Goal: Task Accomplishment & Management: Complete application form

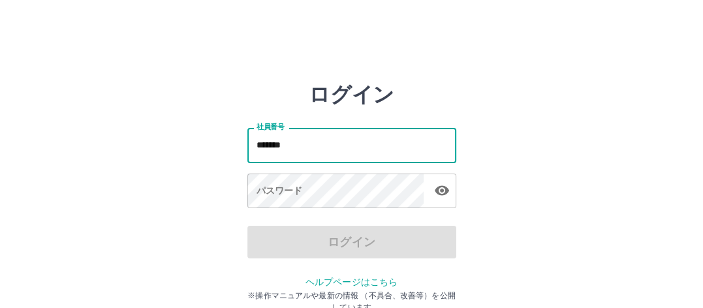
type input "*******"
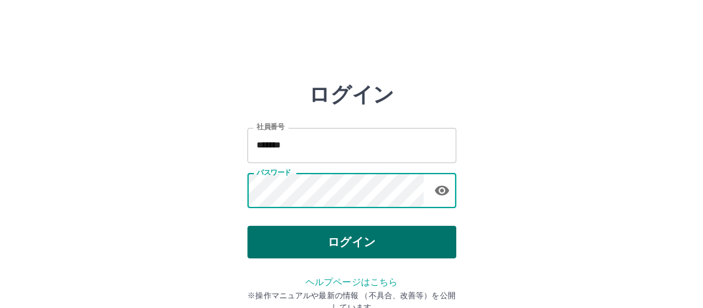
click at [272, 243] on button "ログイン" at bounding box center [351, 242] width 209 height 33
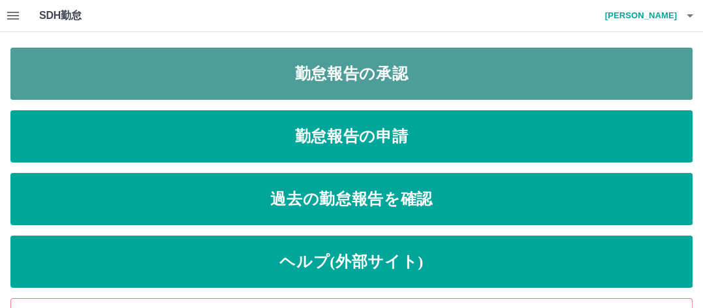
click at [235, 74] on link "勤怠報告の承認" at bounding box center [351, 74] width 682 height 52
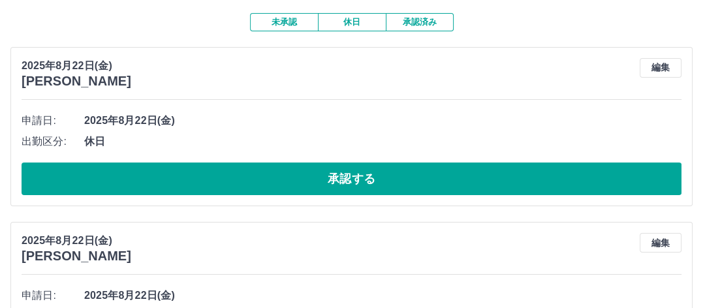
scroll to position [131, 0]
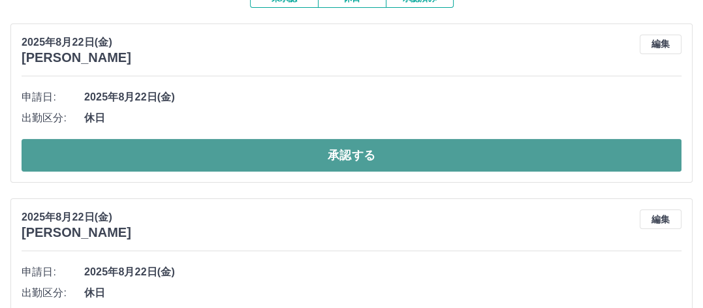
click at [215, 152] on button "承認する" at bounding box center [352, 155] width 660 height 33
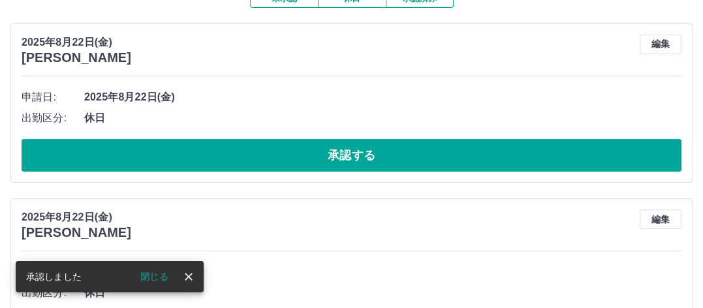
click at [190, 277] on icon "close" at bounding box center [188, 276] width 13 height 13
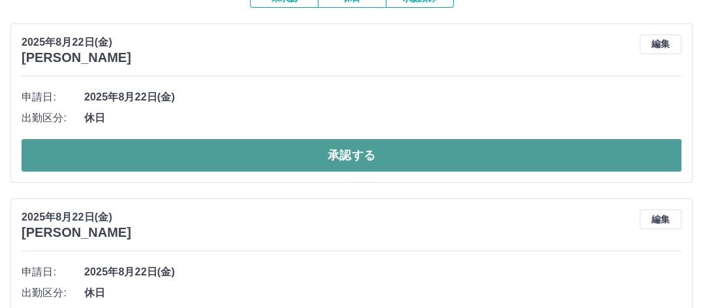
click at [205, 160] on button "承認する" at bounding box center [352, 155] width 660 height 33
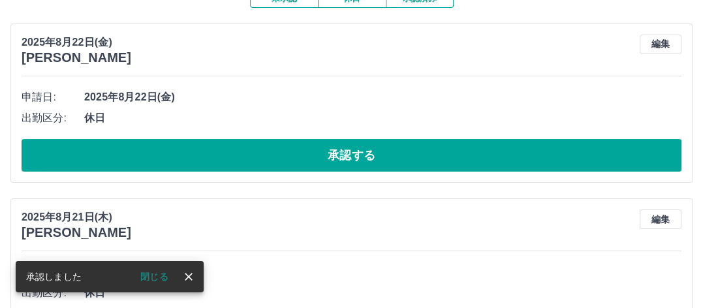
click at [191, 279] on icon "close" at bounding box center [188, 276] width 13 height 13
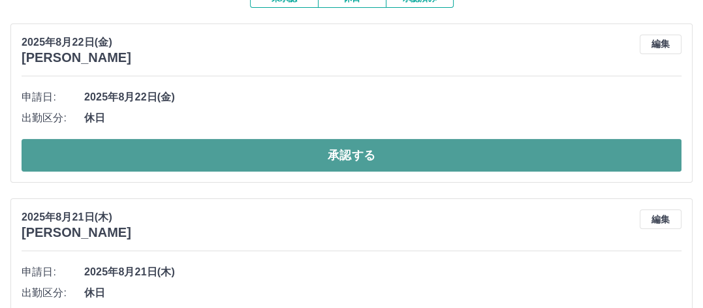
click at [249, 151] on button "承認する" at bounding box center [352, 155] width 660 height 33
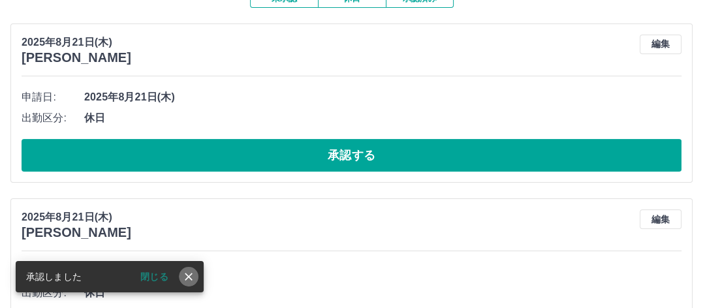
drag, startPoint x: 191, startPoint y: 278, endPoint x: 196, endPoint y: 240, distance: 38.9
click at [191, 277] on icon "close" at bounding box center [188, 276] width 13 height 13
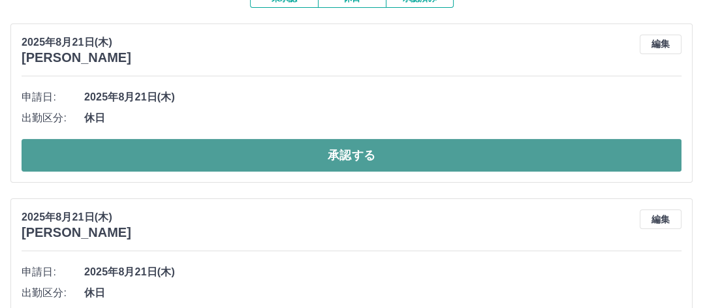
click at [228, 152] on button "承認する" at bounding box center [352, 155] width 660 height 33
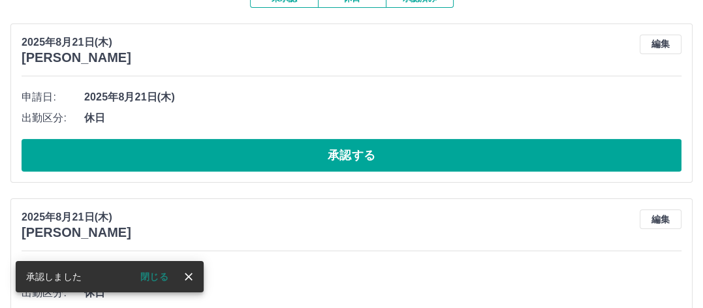
click at [188, 280] on icon "close" at bounding box center [188, 276] width 13 height 13
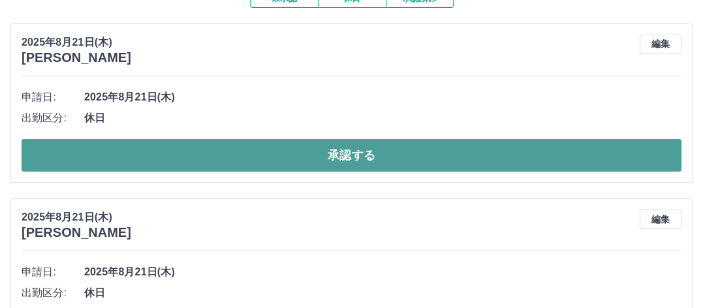
click at [232, 149] on button "承認する" at bounding box center [352, 155] width 660 height 33
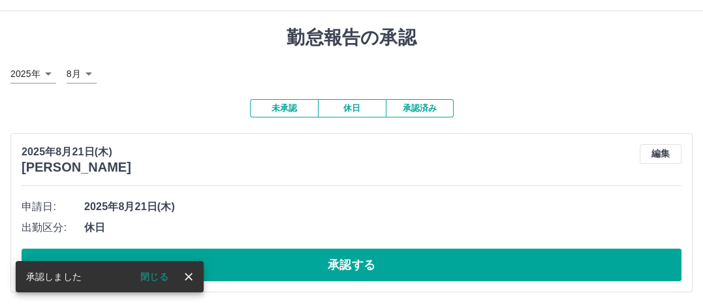
scroll to position [21, 0]
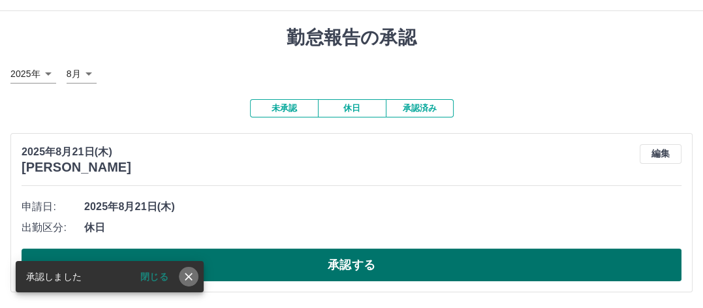
drag, startPoint x: 188, startPoint y: 275, endPoint x: 208, endPoint y: 267, distance: 21.9
click at [193, 275] on icon "close" at bounding box center [188, 276] width 13 height 13
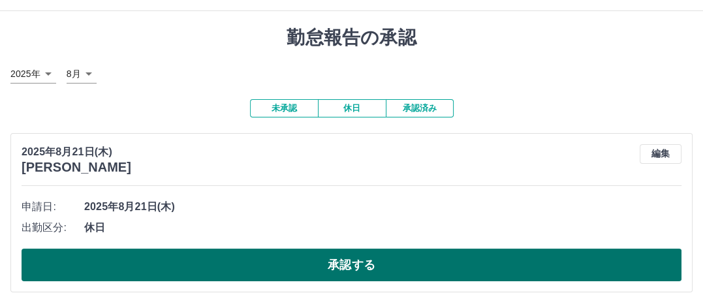
click at [230, 261] on button "承認する" at bounding box center [352, 265] width 660 height 33
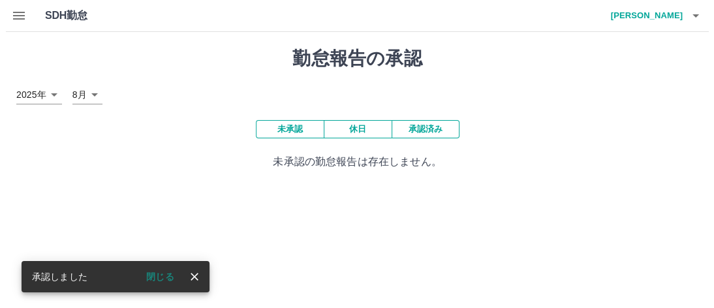
scroll to position [0, 0]
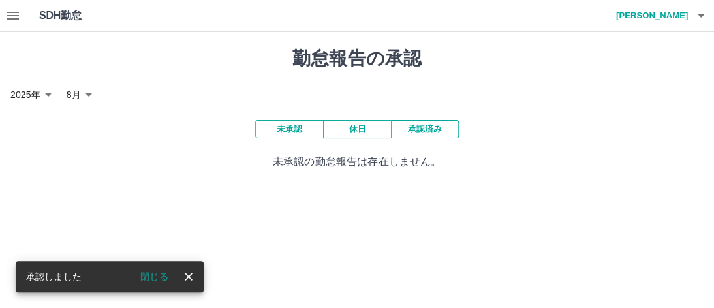
click at [187, 278] on icon "close" at bounding box center [189, 277] width 8 height 8
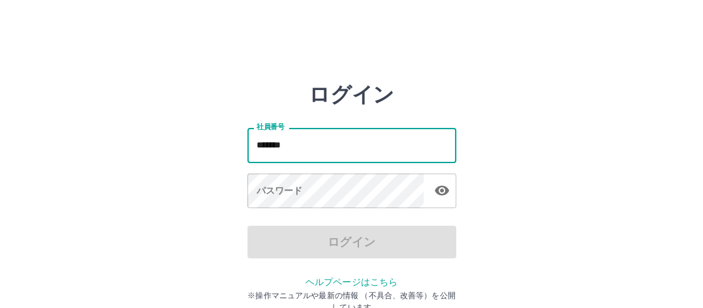
type input "*******"
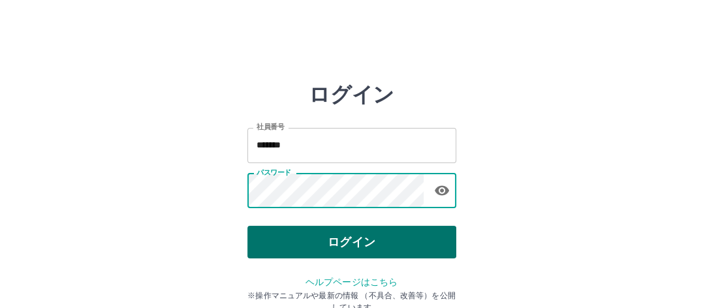
click at [278, 241] on button "ログイン" at bounding box center [351, 242] width 209 height 33
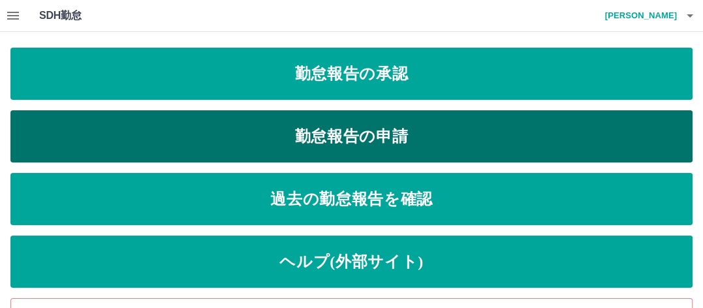
click at [219, 129] on link "勤怠報告の申請" at bounding box center [351, 136] width 682 height 52
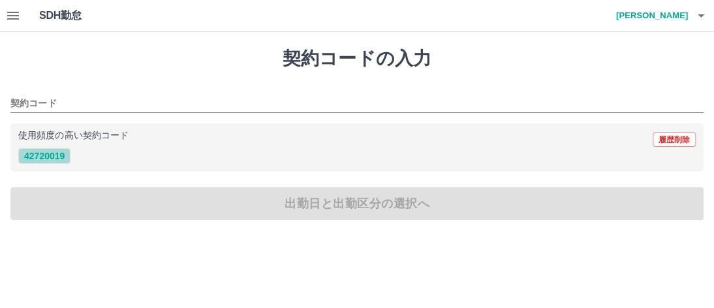
click at [53, 154] on button "42720019" at bounding box center [44, 156] width 52 height 16
type input "********"
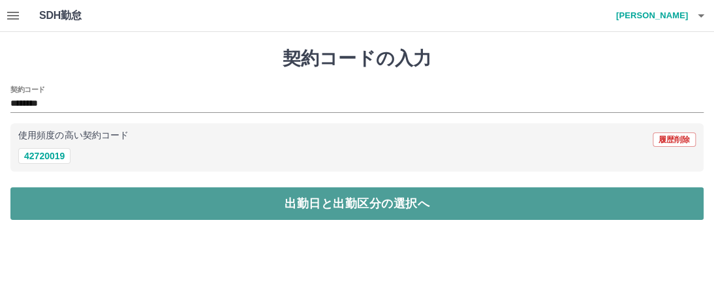
click at [106, 202] on button "出勤日と出勤区分の選択へ" at bounding box center [356, 203] width 693 height 33
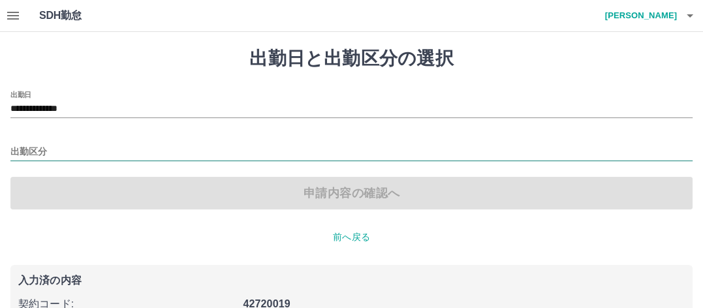
click at [50, 149] on input "出勤区分" at bounding box center [351, 152] width 682 height 16
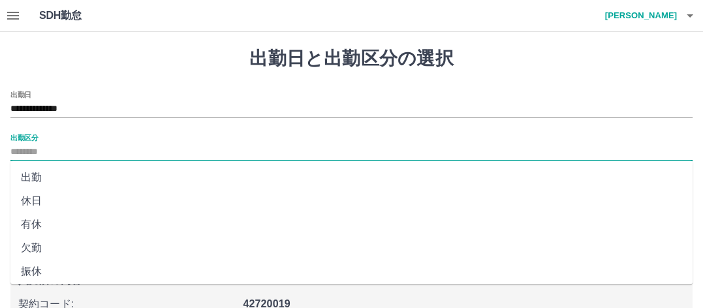
click at [54, 178] on li "出勤" at bounding box center [351, 178] width 682 height 24
type input "**"
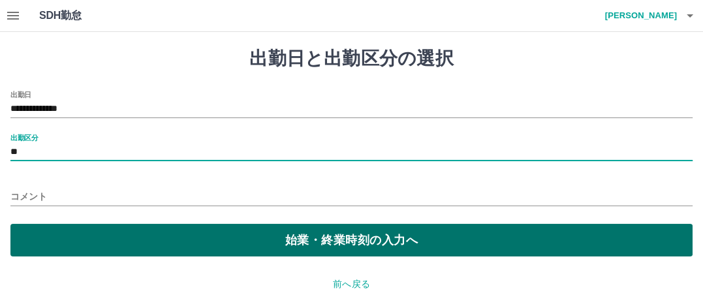
click at [114, 241] on button "始業・終業時刻の入力へ" at bounding box center [351, 240] width 682 height 33
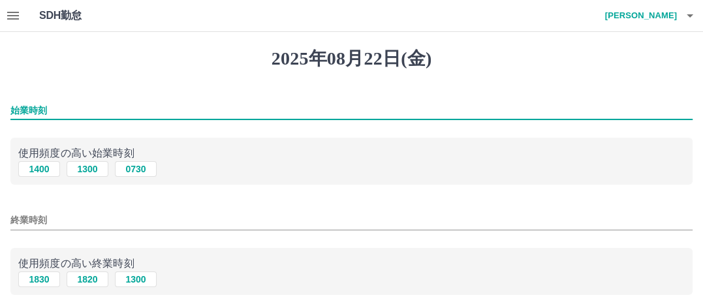
click at [51, 108] on input "始業時刻" at bounding box center [351, 110] width 682 height 19
type input "****"
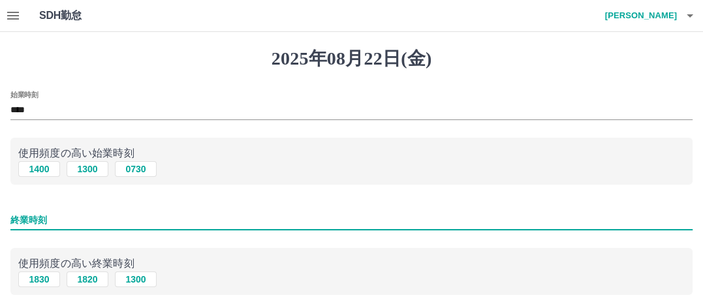
click at [51, 218] on input "終業時刻" at bounding box center [351, 220] width 682 height 19
type input "****"
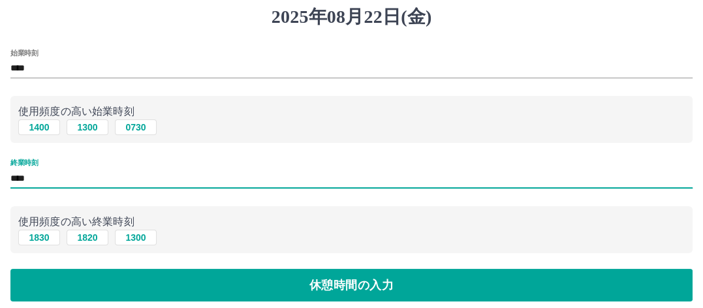
scroll to position [65, 0]
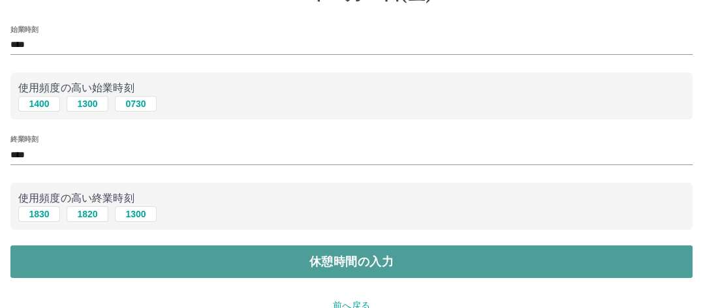
click at [172, 262] on button "休憩時間の入力" at bounding box center [351, 261] width 682 height 33
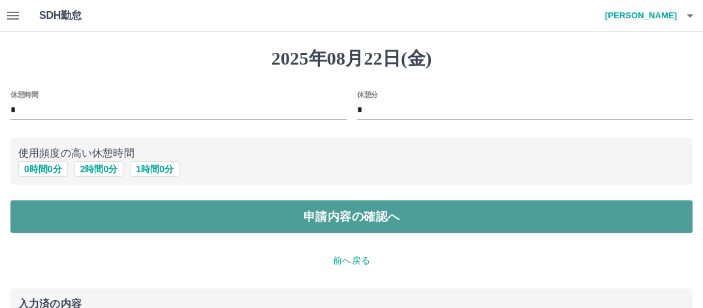
click at [201, 216] on button "申請内容の確認へ" at bounding box center [351, 216] width 682 height 33
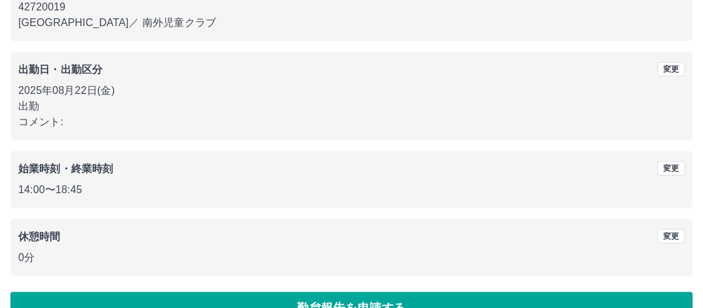
scroll to position [180, 0]
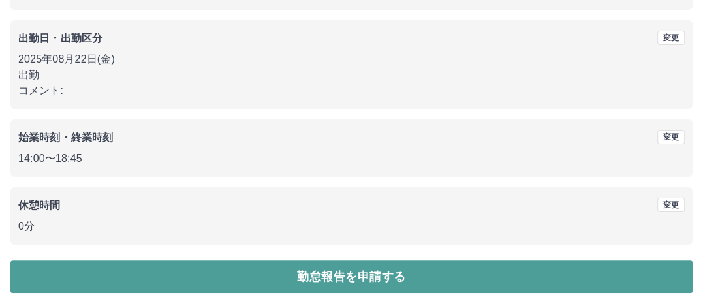
click at [176, 270] on button "勤怠報告を申請する" at bounding box center [351, 276] width 682 height 33
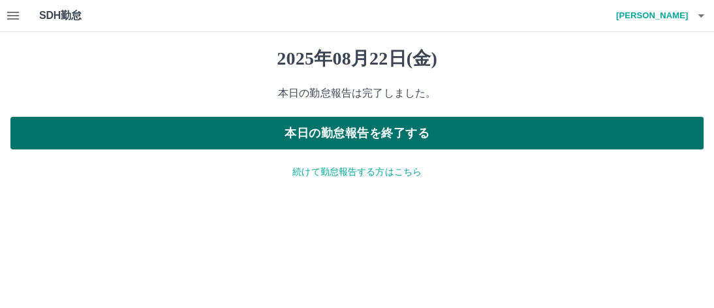
click at [221, 129] on button "本日の勤怠報告を終了する" at bounding box center [356, 133] width 693 height 33
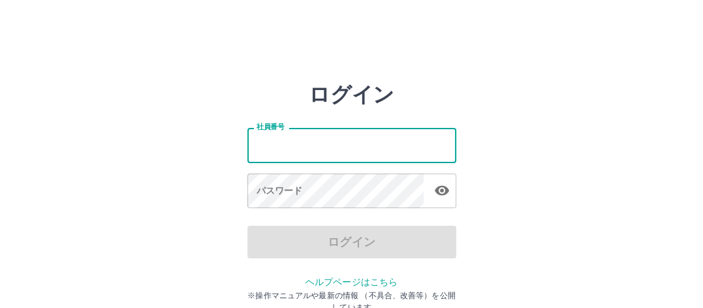
click at [253, 149] on input "社員番号" at bounding box center [351, 145] width 209 height 35
type input "*******"
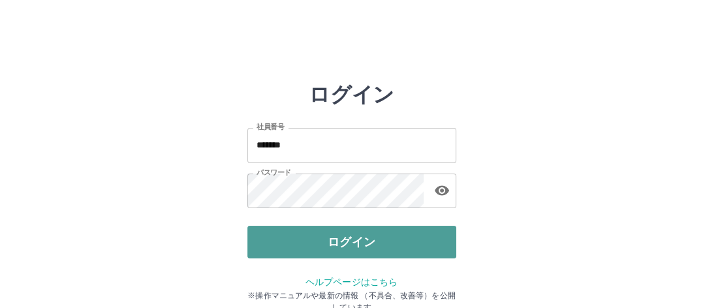
click at [292, 249] on button "ログイン" at bounding box center [351, 242] width 209 height 33
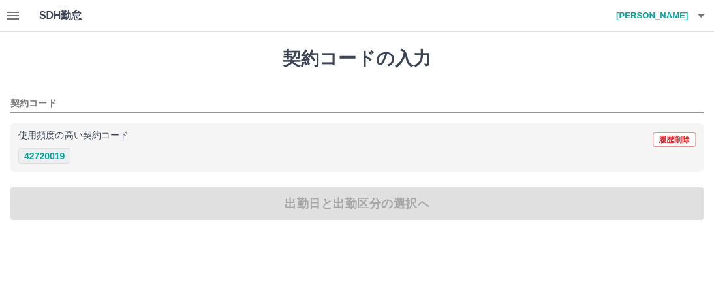
click at [39, 151] on button "42720019" at bounding box center [44, 156] width 52 height 16
type input "********"
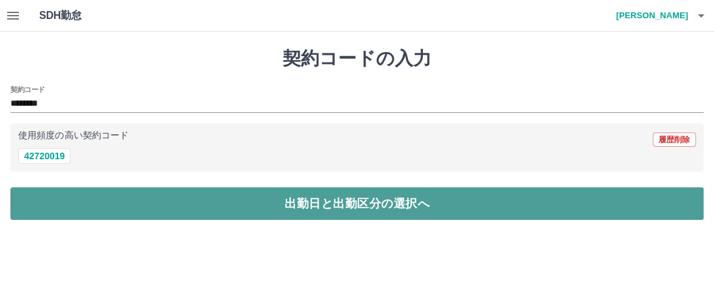
drag, startPoint x: 46, startPoint y: 208, endPoint x: 59, endPoint y: 208, distance: 13.7
click at [59, 208] on button "出勤日と出勤区分の選択へ" at bounding box center [356, 203] width 693 height 33
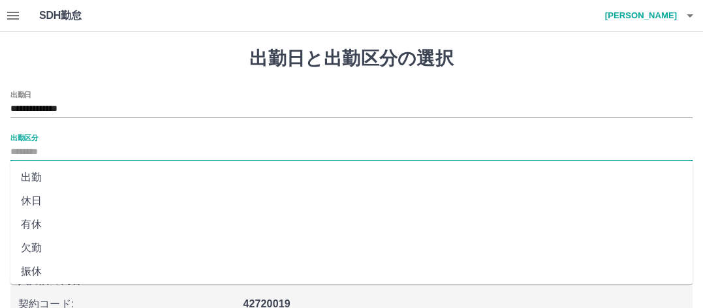
click at [45, 144] on input "出勤区分" at bounding box center [351, 152] width 682 height 16
click at [27, 177] on li "出勤" at bounding box center [351, 178] width 682 height 24
type input "**"
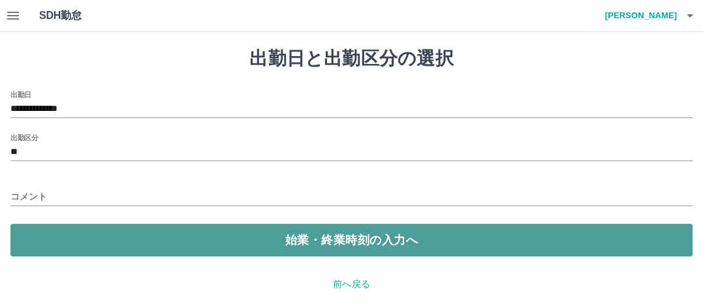
click at [89, 243] on button "始業・終業時刻の入力へ" at bounding box center [351, 240] width 682 height 33
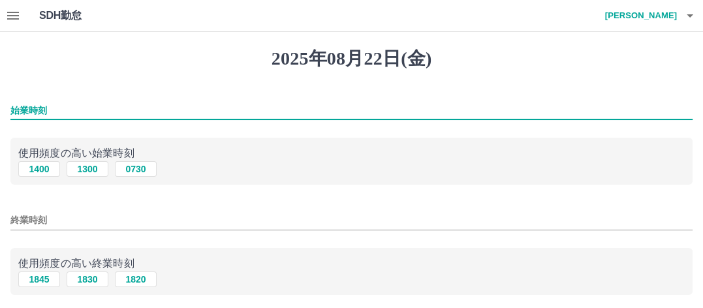
click at [46, 110] on input "始業時刻" at bounding box center [351, 110] width 682 height 19
type input "****"
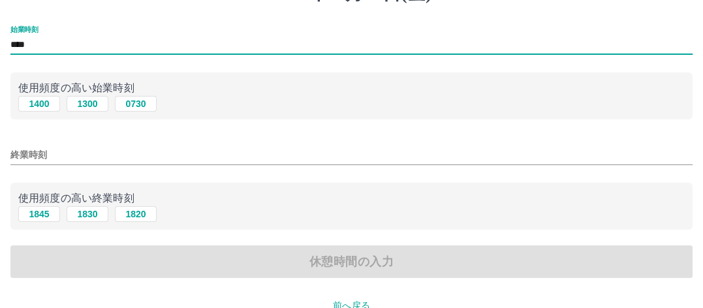
click at [46, 152] on input "終業時刻" at bounding box center [351, 155] width 682 height 19
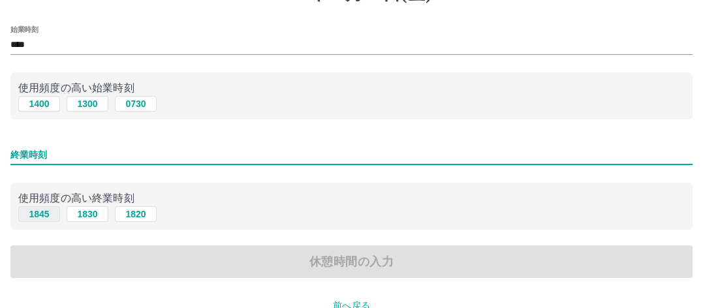
click at [42, 210] on button "1845" at bounding box center [39, 214] width 42 height 16
type input "****"
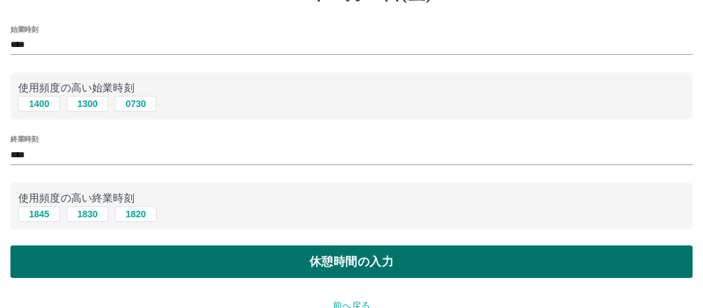
click at [81, 267] on button "休憩時間の入力" at bounding box center [351, 261] width 682 height 33
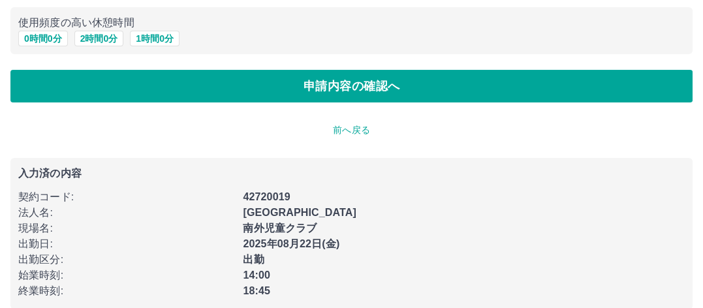
scroll to position [148, 0]
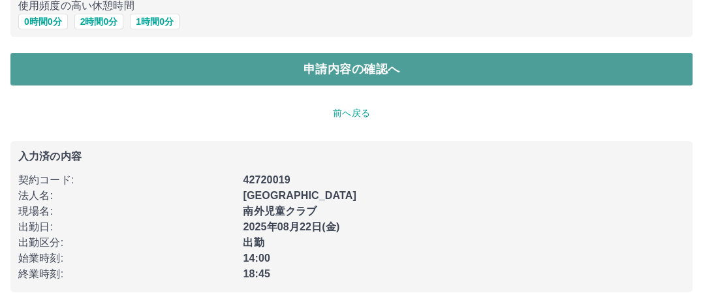
click at [35, 63] on button "申請内容の確認へ" at bounding box center [351, 69] width 682 height 33
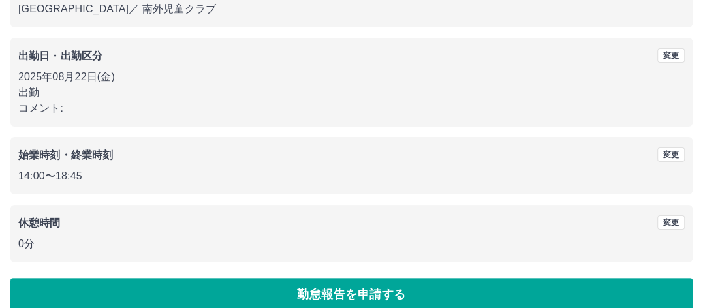
scroll to position [180, 0]
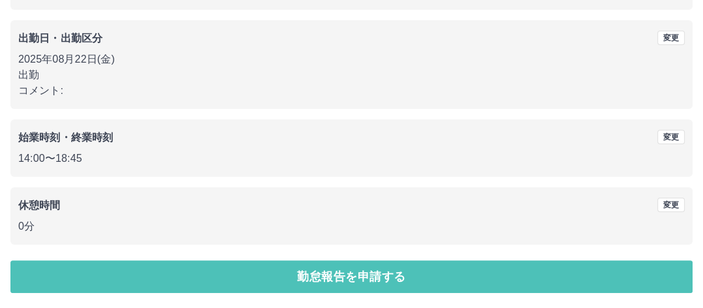
click at [52, 262] on button "勤怠報告を申請する" at bounding box center [351, 276] width 682 height 33
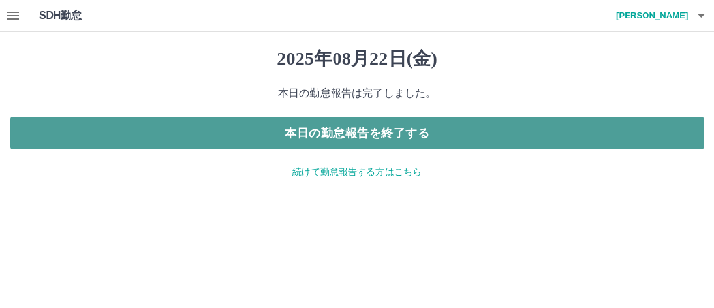
click at [81, 122] on button "本日の勤怠報告を終了する" at bounding box center [356, 133] width 693 height 33
